Goal: Task Accomplishment & Management: Manage account settings

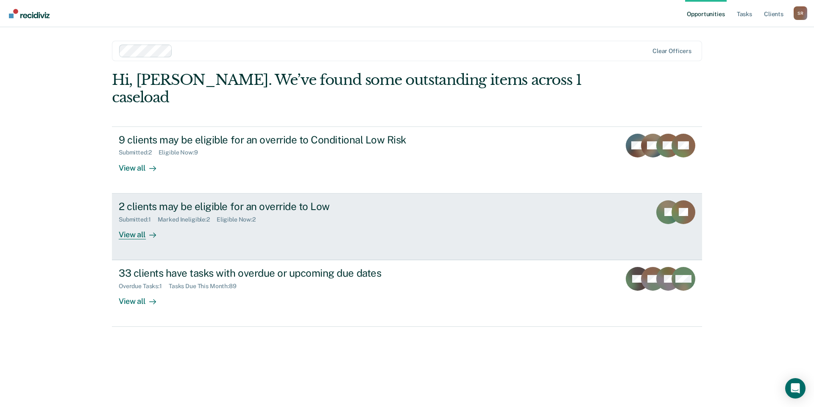
click at [242, 200] on div "2 clients may be eligible for an override to Low" at bounding box center [268, 206] width 298 height 12
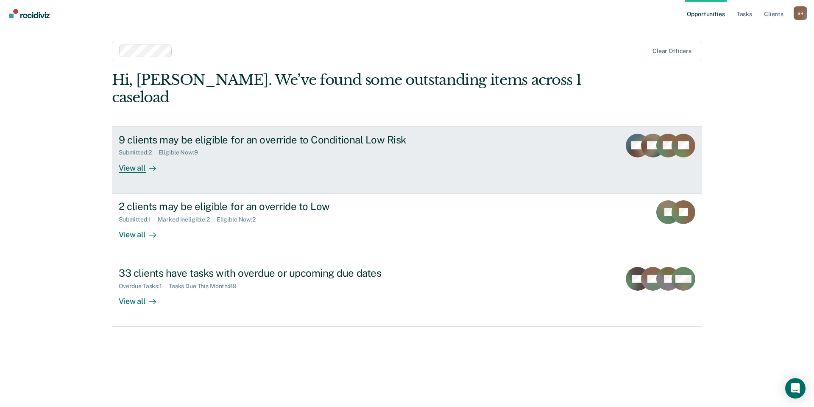
click at [183, 134] on div "9 clients may be eligible for an override to Conditional Low Risk" at bounding box center [268, 140] width 298 height 12
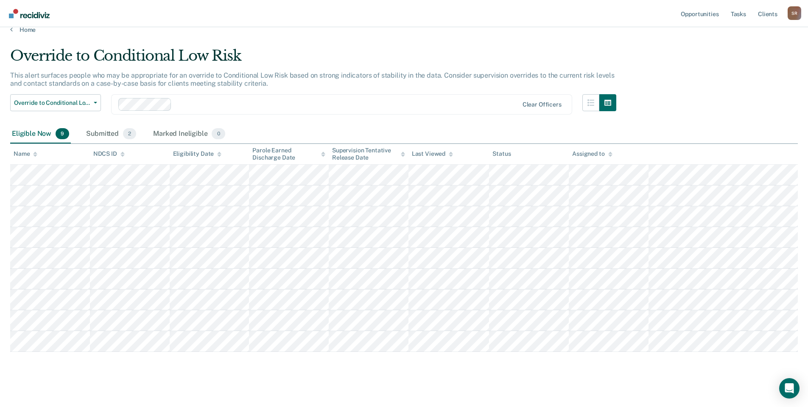
scroll to position [17, 0]
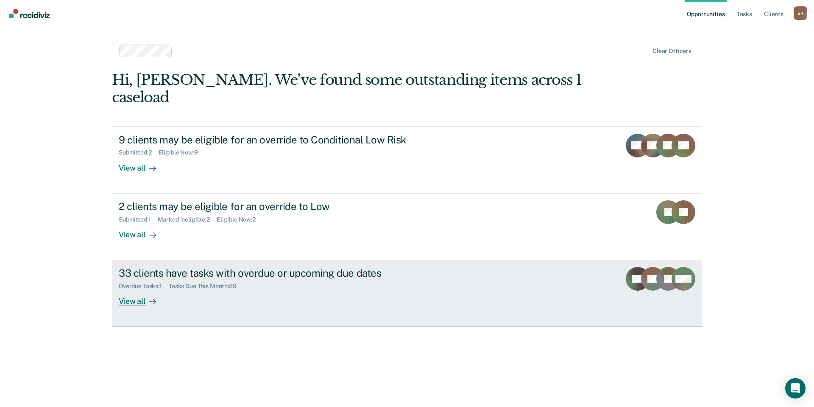
click at [170, 267] on div "33 clients have tasks with overdue or upcoming due dates" at bounding box center [268, 273] width 298 height 12
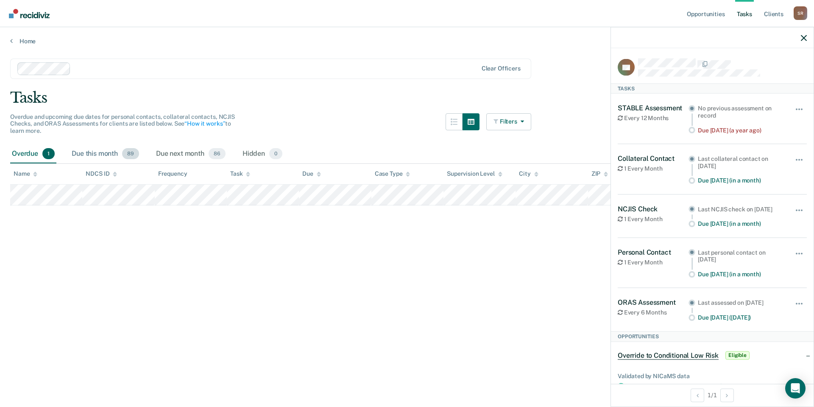
click at [127, 153] on span "89" at bounding box center [130, 153] width 17 height 11
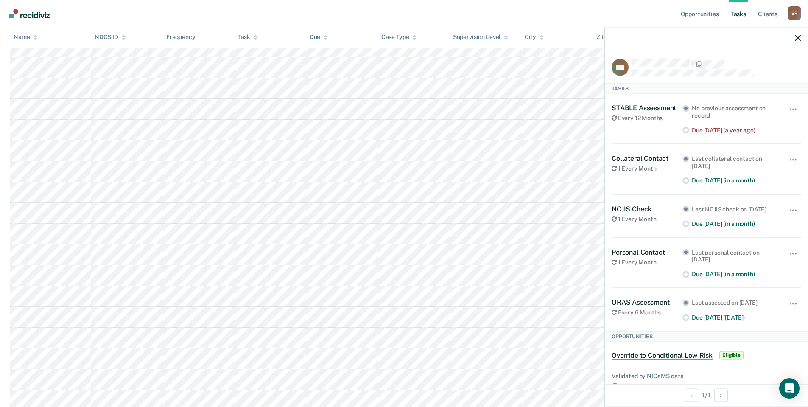
scroll to position [1230, 0]
click at [794, 36] on div at bounding box center [706, 37] width 203 height 21
click at [798, 36] on icon "button" at bounding box center [798, 38] width 6 height 6
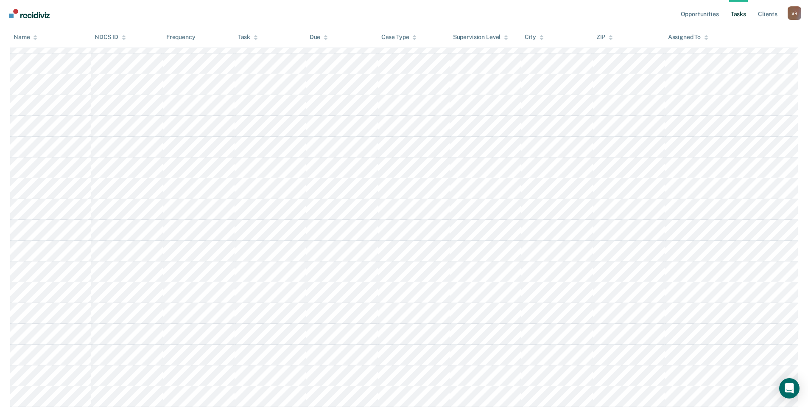
scroll to position [1314, 0]
